Goal: Information Seeking & Learning: Find specific fact

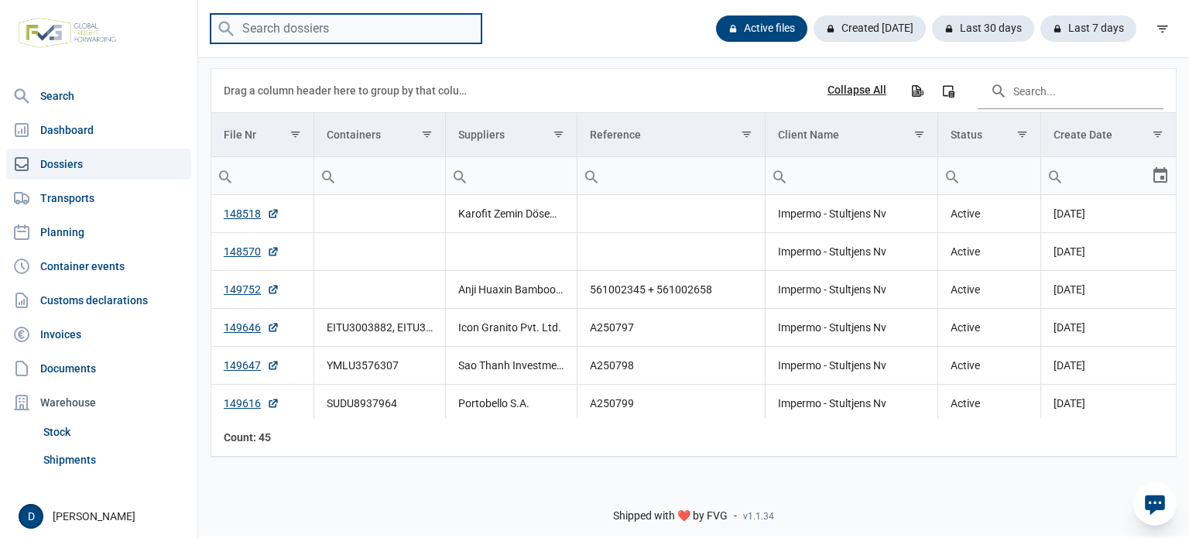
click at [303, 33] on input "search" at bounding box center [346, 29] width 271 height 30
type input "oneu2911949"
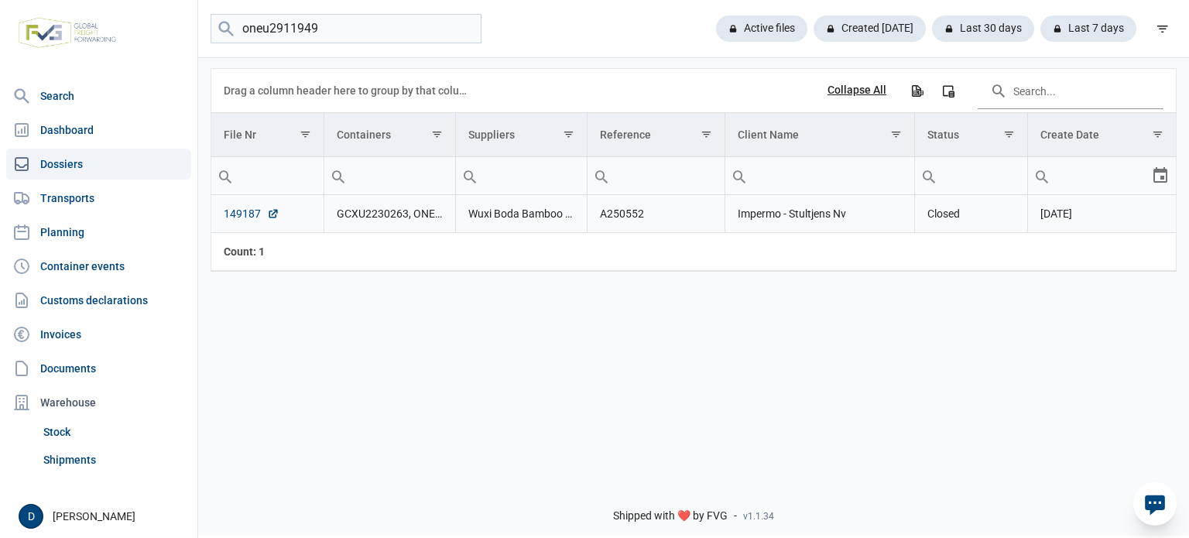
click at [229, 212] on link "149187" at bounding box center [252, 213] width 56 height 15
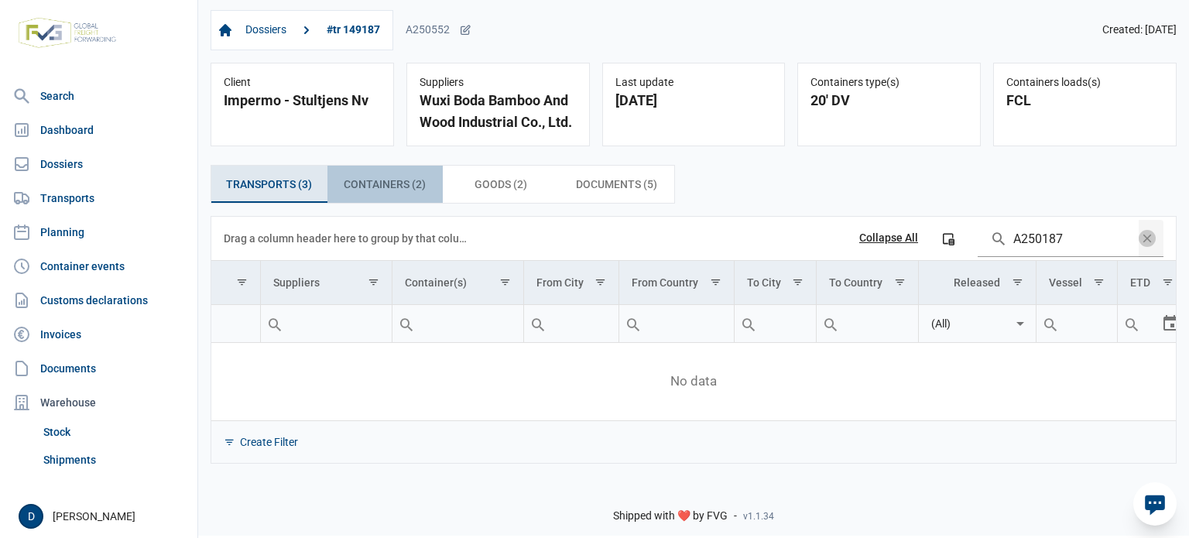
click at [375, 187] on span "Containers (2) Containers (2)" at bounding box center [385, 184] width 82 height 19
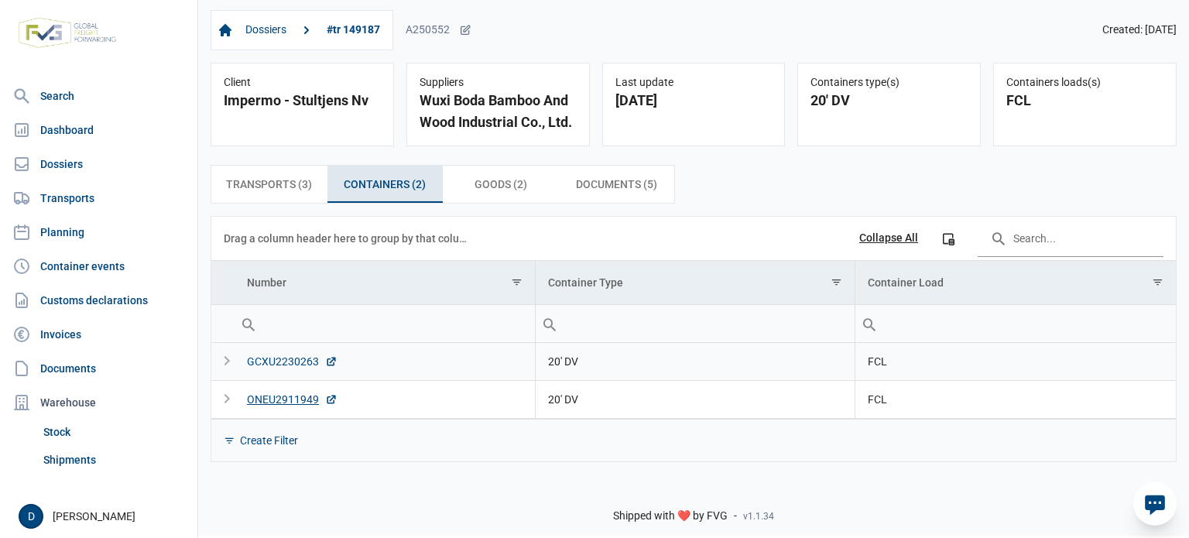
click at [301, 360] on div "GCXU2230263" at bounding box center [292, 361] width 91 height 15
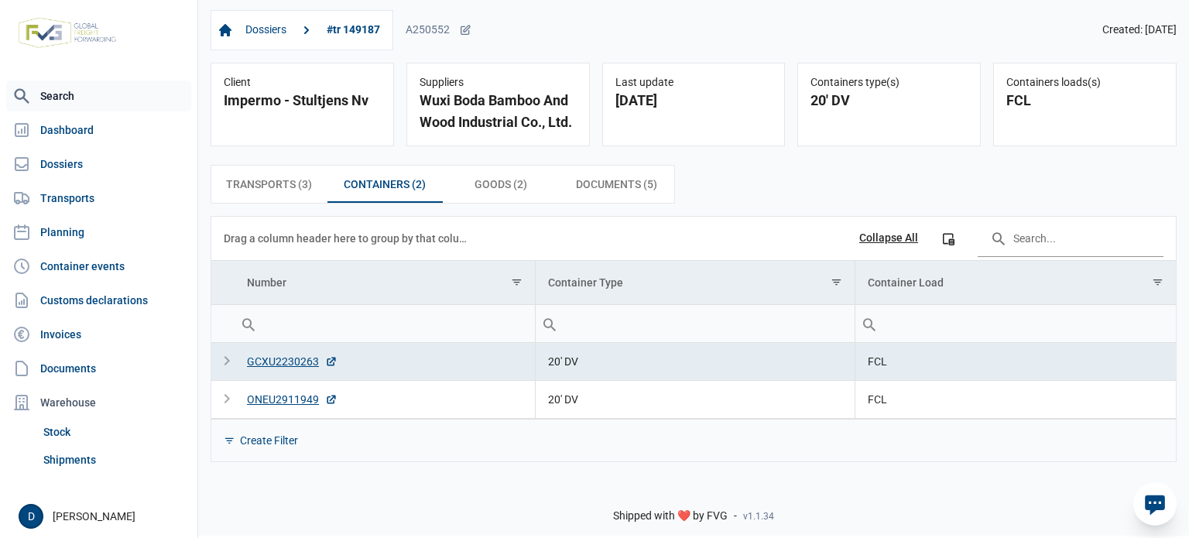
click at [50, 103] on link "Search" at bounding box center [98, 96] width 185 height 31
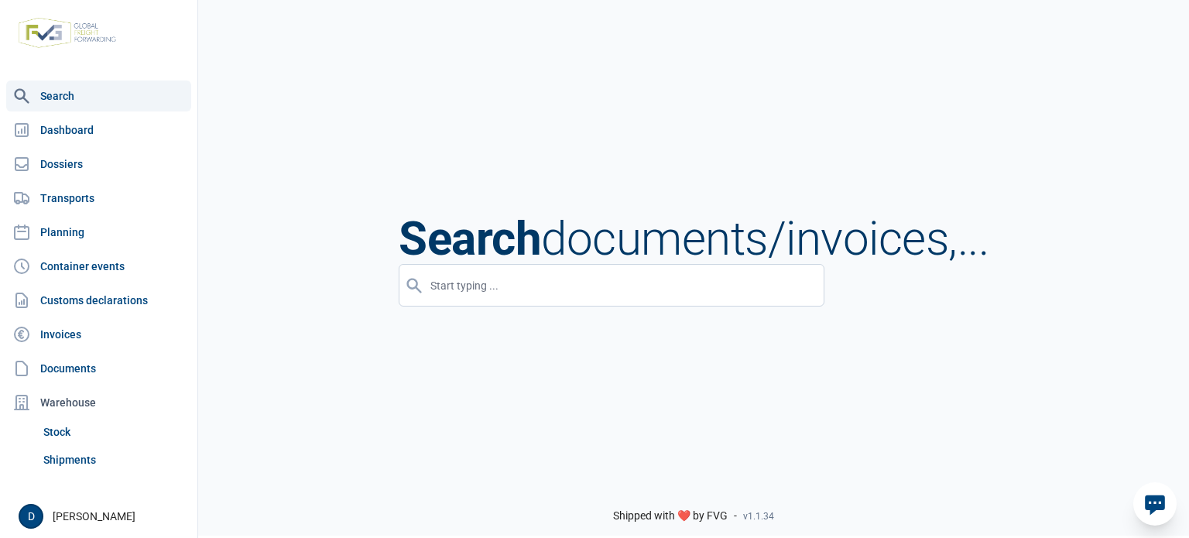
click at [488, 310] on div "Search documents/invoices,..." at bounding box center [693, 267] width 991 height 538
click at [498, 293] on input "input" at bounding box center [612, 285] width 426 height 43
type input "O"
type input "GCXU2230263"
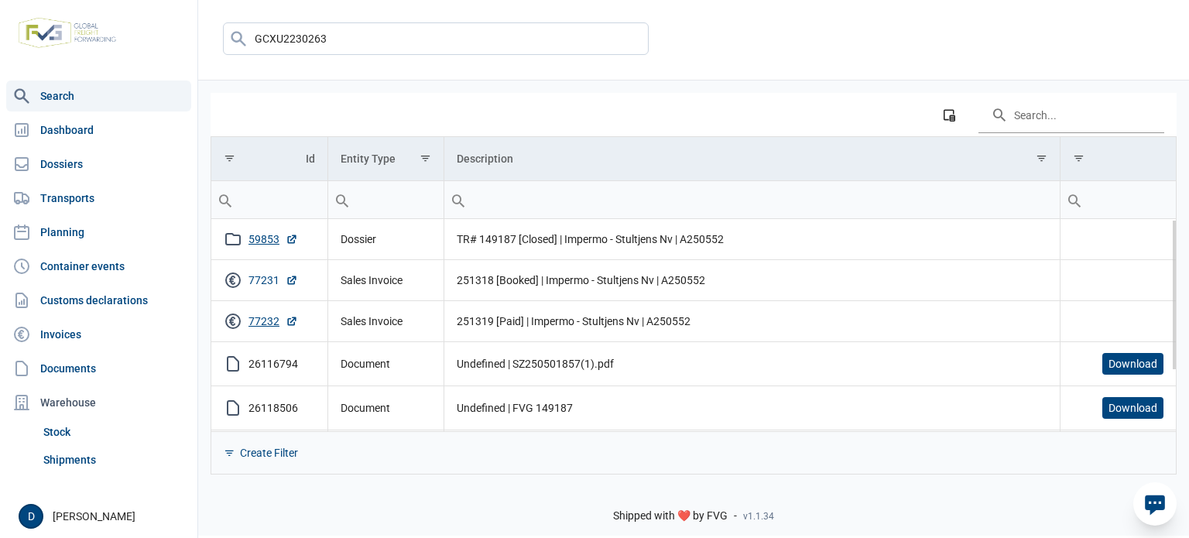
click at [269, 279] on link "77231" at bounding box center [273, 279] width 50 height 15
click at [271, 244] on link "59853" at bounding box center [273, 238] width 50 height 15
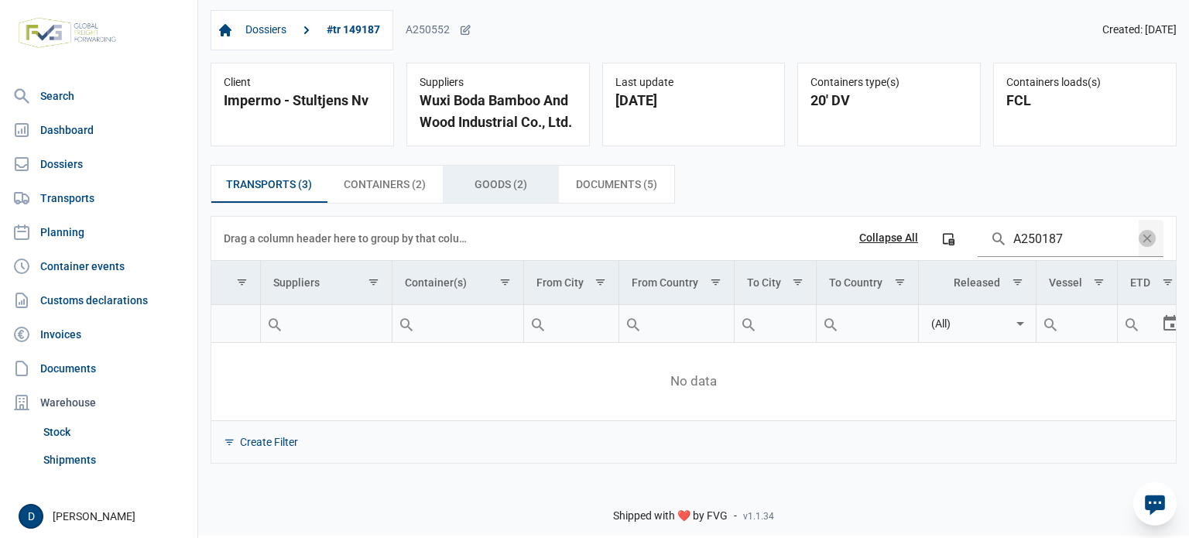
click at [523, 191] on span "Goods (2) Goods (2)" at bounding box center [500, 184] width 53 height 19
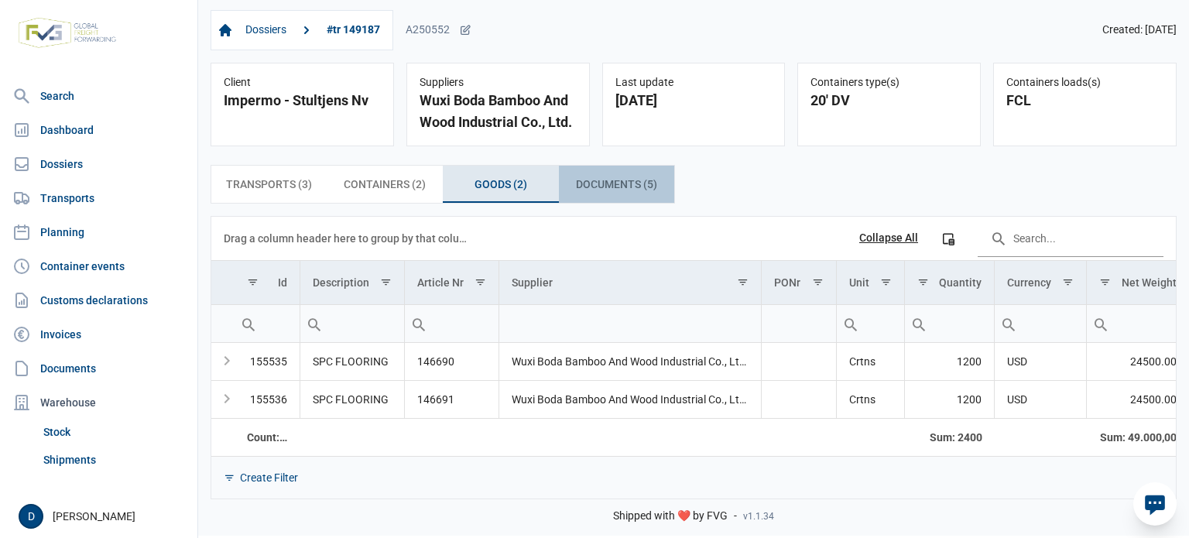
click at [644, 190] on span "Documents (5) Documents (5)" at bounding box center [616, 184] width 81 height 19
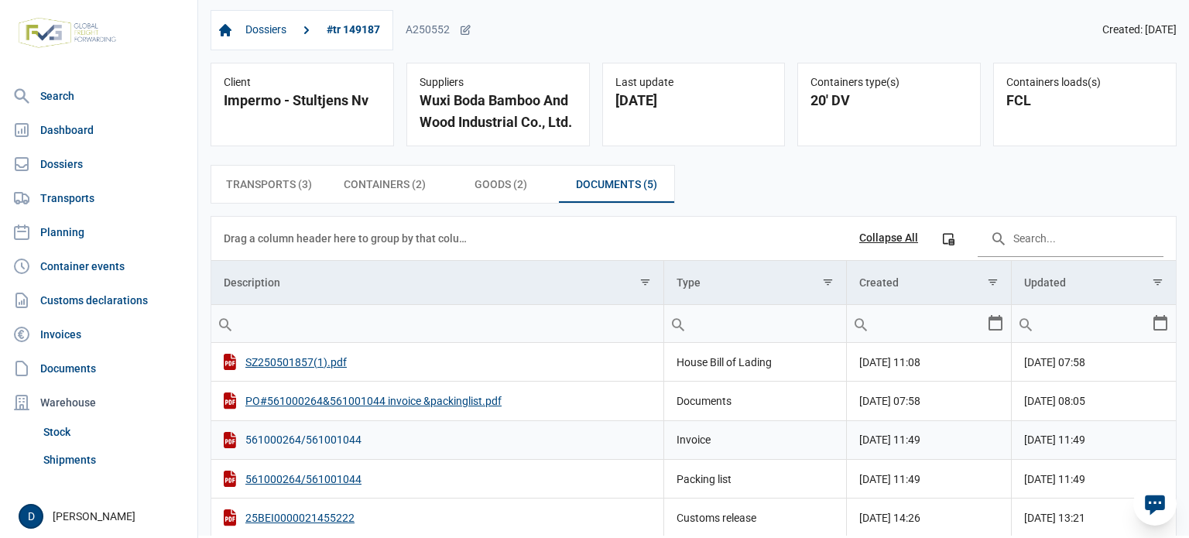
click at [302, 440] on div "561000264/561001044" at bounding box center [437, 440] width 427 height 16
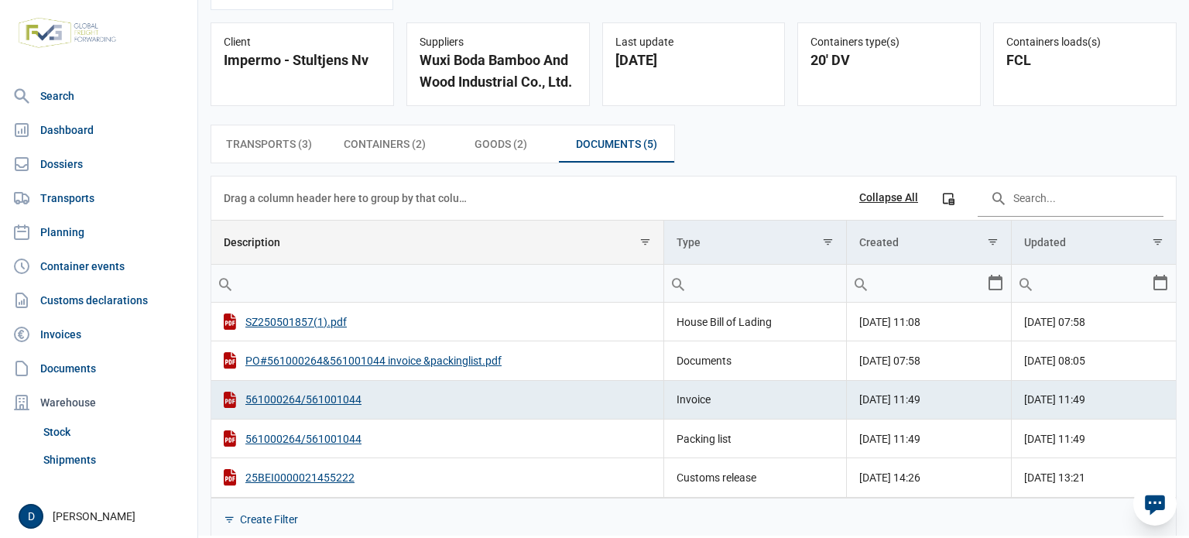
scroll to position [55, 0]
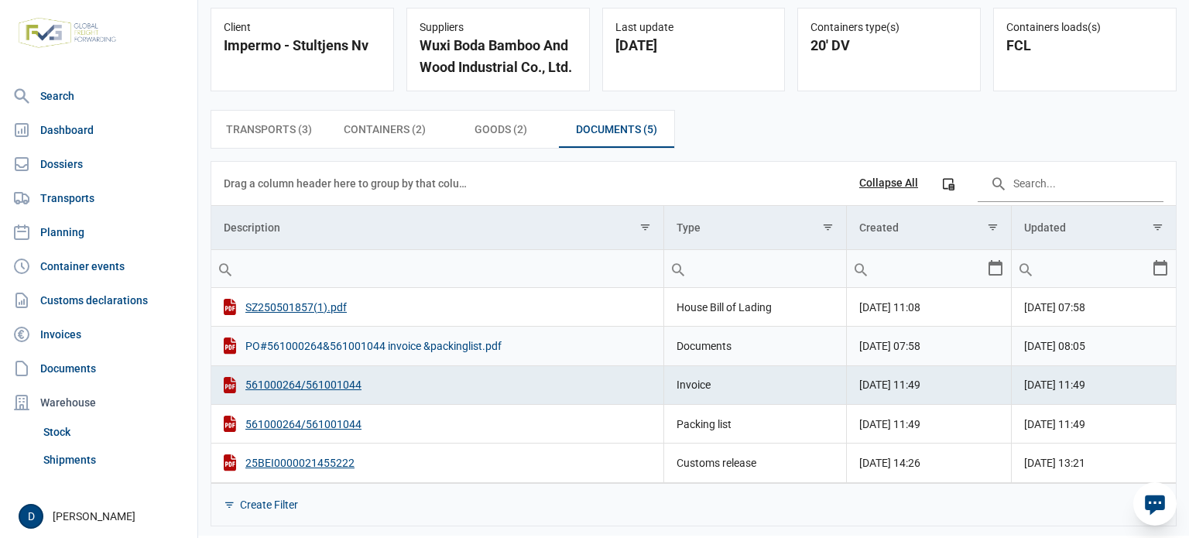
click at [323, 337] on div "PO#561000264&561001044 invoice &packinglist.pdf" at bounding box center [437, 345] width 427 height 16
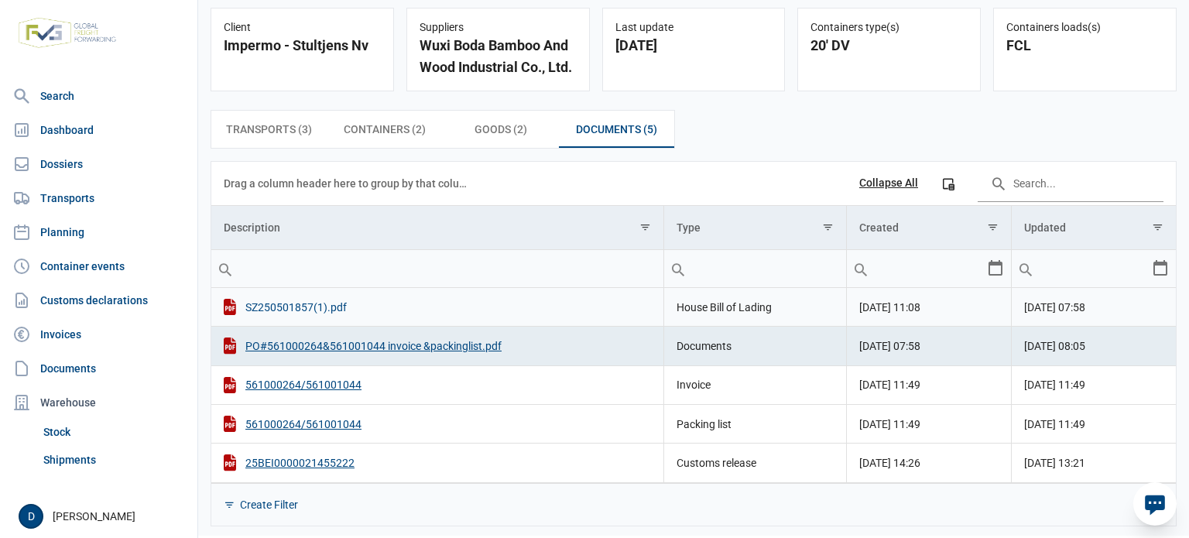
drag, startPoint x: 313, startPoint y: 306, endPoint x: 334, endPoint y: 304, distance: 21.0
click at [313, 306] on div "SZ250501857(1).pdf" at bounding box center [437, 307] width 427 height 16
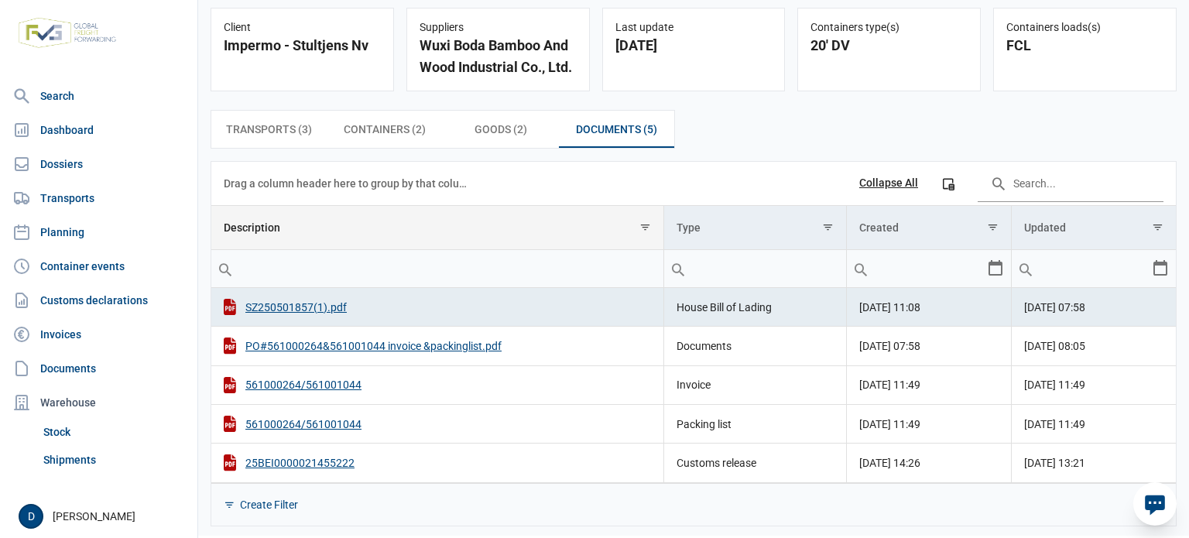
scroll to position [0, 0]
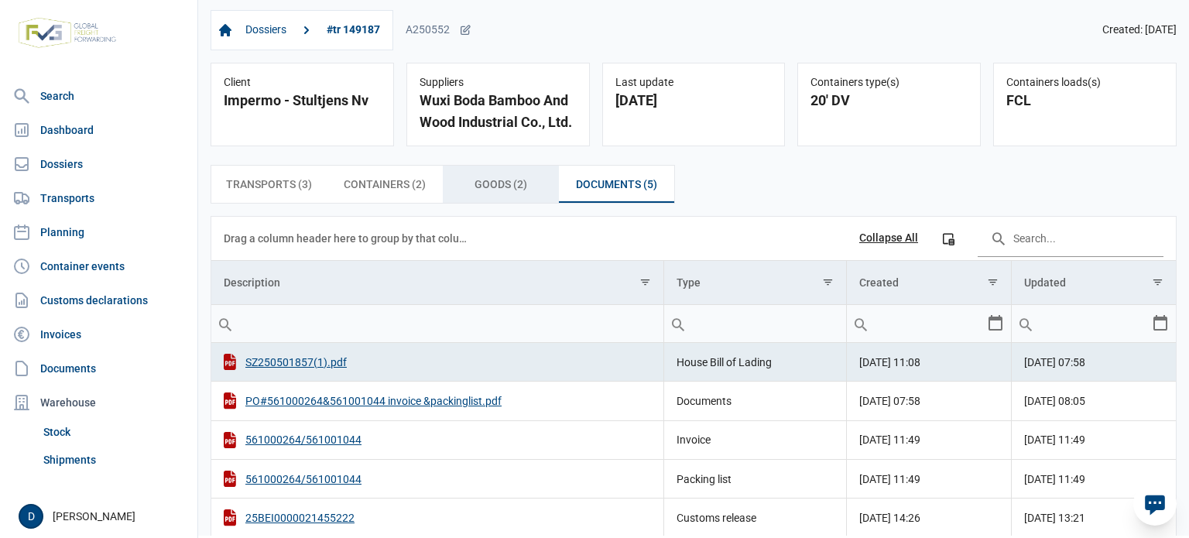
click at [522, 190] on span "Goods (2) Goods (2)" at bounding box center [500, 184] width 53 height 19
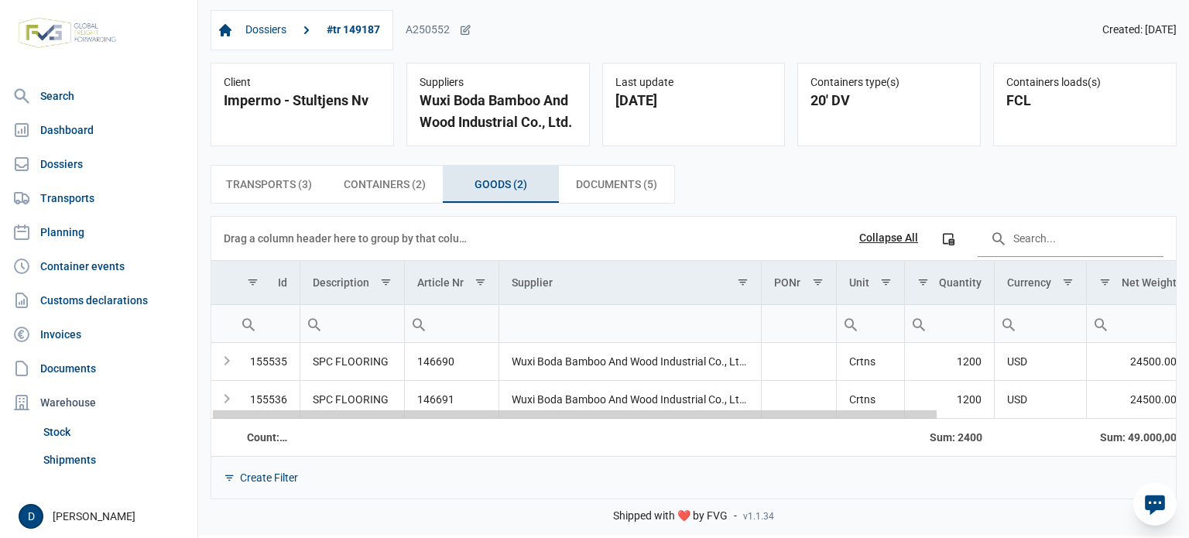
drag, startPoint x: 580, startPoint y: 414, endPoint x: 308, endPoint y: 255, distance: 314.6
click at [343, 364] on body "For evaluation purposes only. Redistribution prohibited. Please register an exi…" at bounding box center [594, 242] width 1189 height 538
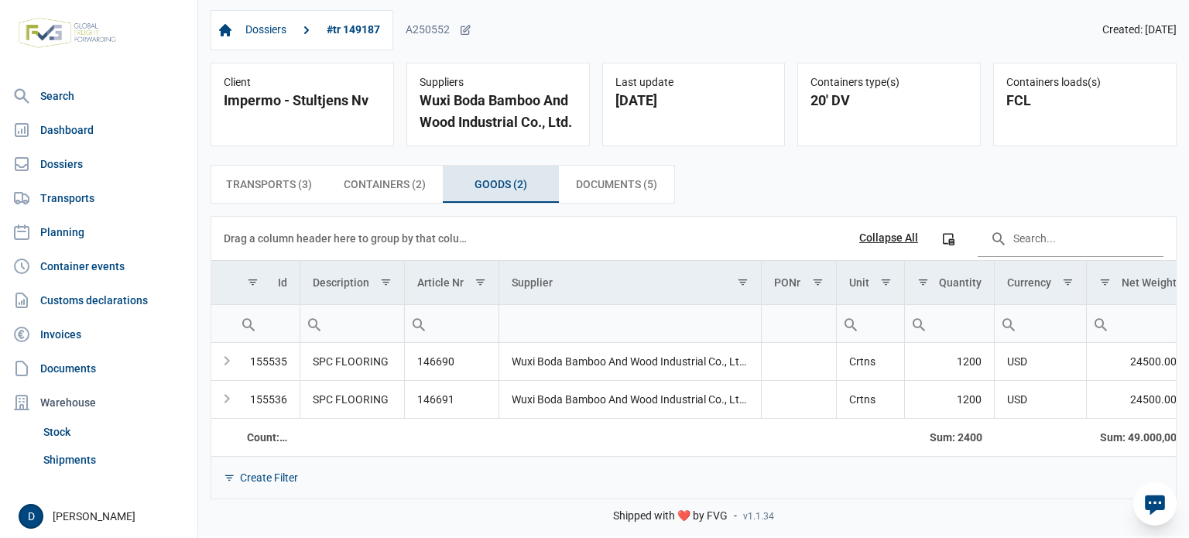
click at [306, 164] on div "Transports (3) Transports (3) Containers (2) Containers (2) Goods (2) Goods (2)…" at bounding box center [693, 331] width 991 height 359
click at [291, 176] on span "Transports (3) Transports (3)" at bounding box center [269, 184] width 86 height 19
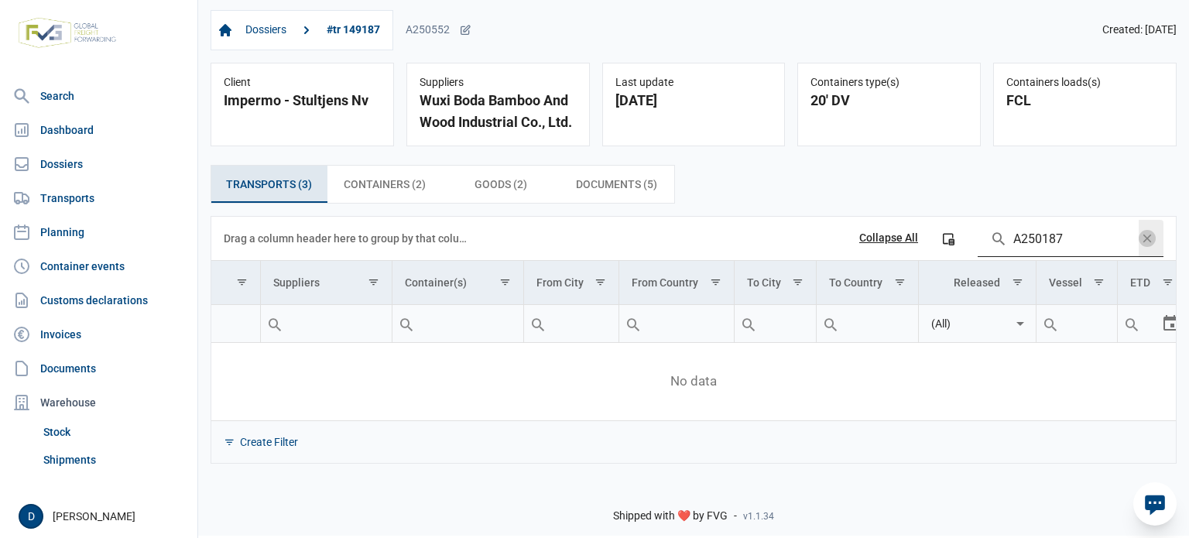
click at [1149, 243] on span "Data grid toolbar" at bounding box center [1147, 238] width 17 height 17
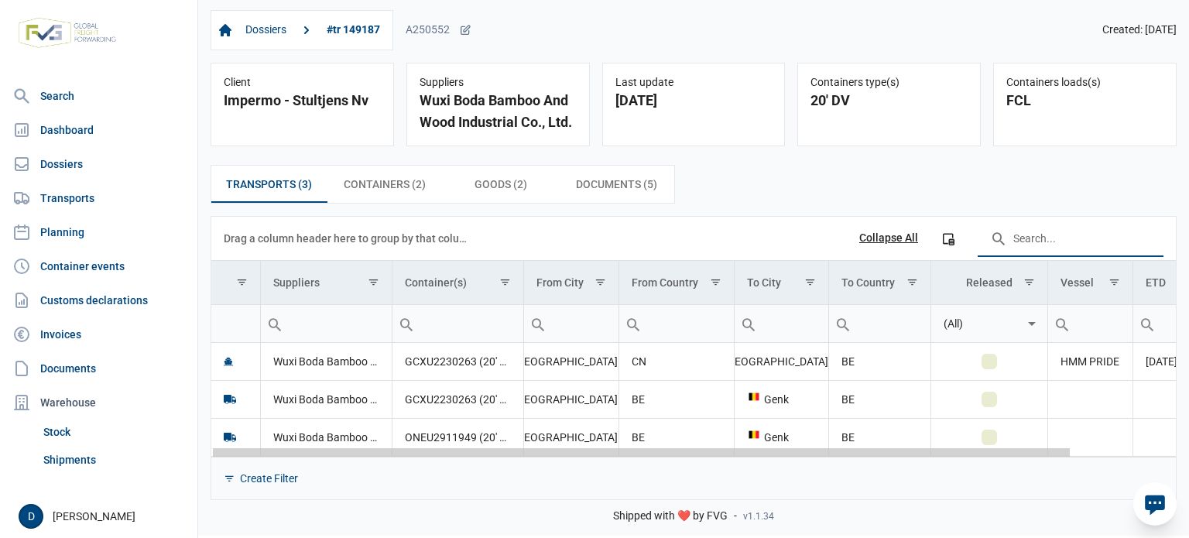
drag, startPoint x: 461, startPoint y: 454, endPoint x: 318, endPoint y: 424, distance: 146.3
click at [318, 424] on body "For evaluation purposes only. Redistribution prohibited. Please register an exi…" at bounding box center [594, 242] width 1189 height 538
drag, startPoint x: 533, startPoint y: 454, endPoint x: 0, endPoint y: 381, distance: 537.6
click at [0, 381] on body "For evaluation purposes only. Redistribution prohibited. Please register an exi…" at bounding box center [594, 242] width 1189 height 538
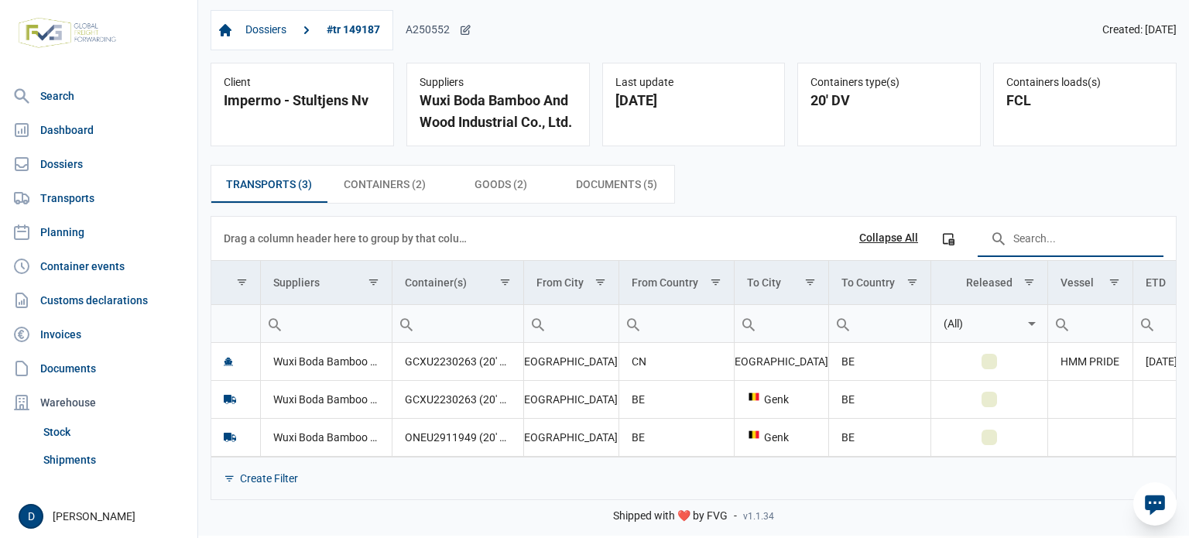
click at [426, 31] on div "A250552" at bounding box center [439, 30] width 66 height 14
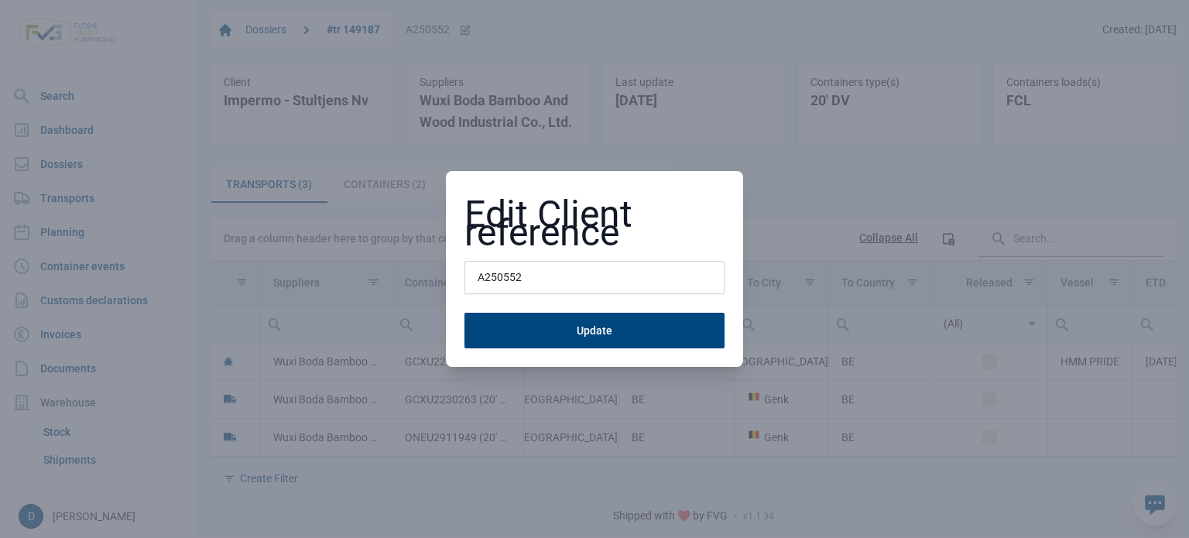
click at [426, 31] on div "Edit Client reference A250552 Update" at bounding box center [594, 269] width 1189 height 538
